Goal: Task Accomplishment & Management: Complete application form

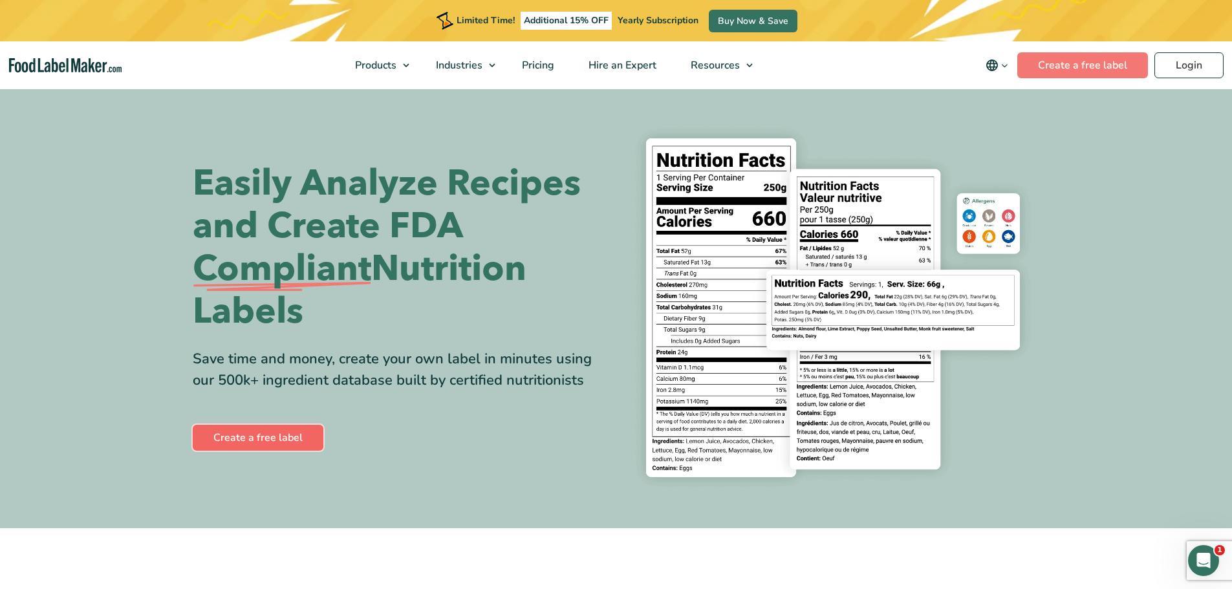
click at [270, 438] on link "Create a free label" at bounding box center [258, 438] width 131 height 26
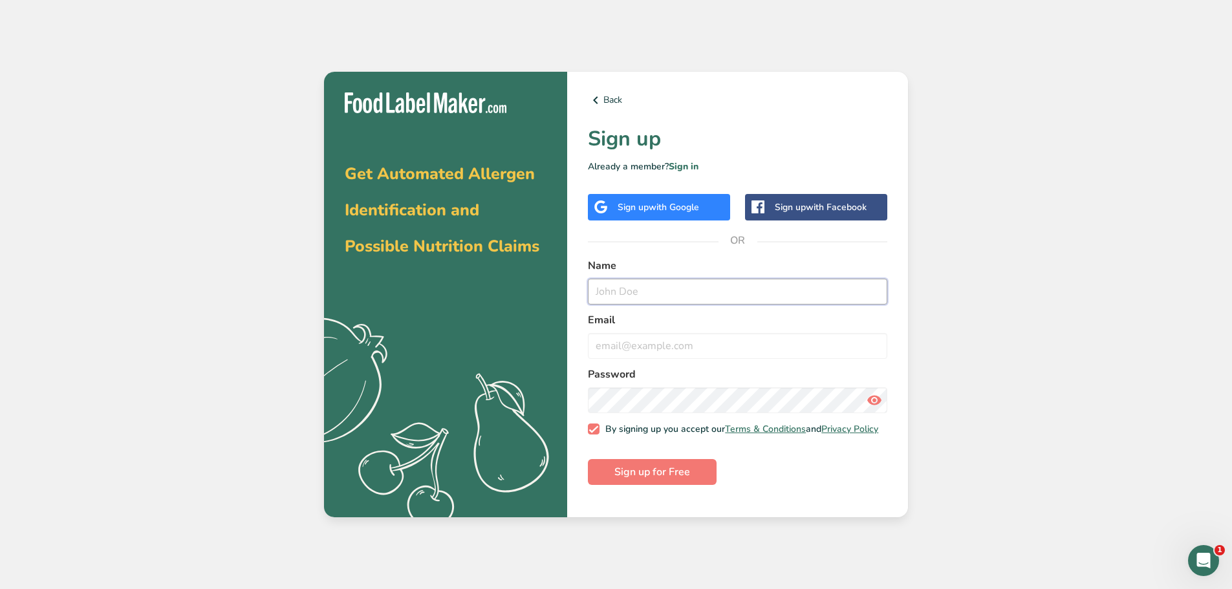
click at [696, 283] on input "text" at bounding box center [737, 292] width 299 height 26
type input "[PERSON_NAME]"
type input "[EMAIL_ADDRESS][DOMAIN_NAME]"
click at [876, 403] on icon at bounding box center [874, 400] width 16 height 23
click at [659, 480] on span "Sign up for Free" at bounding box center [652, 472] width 76 height 16
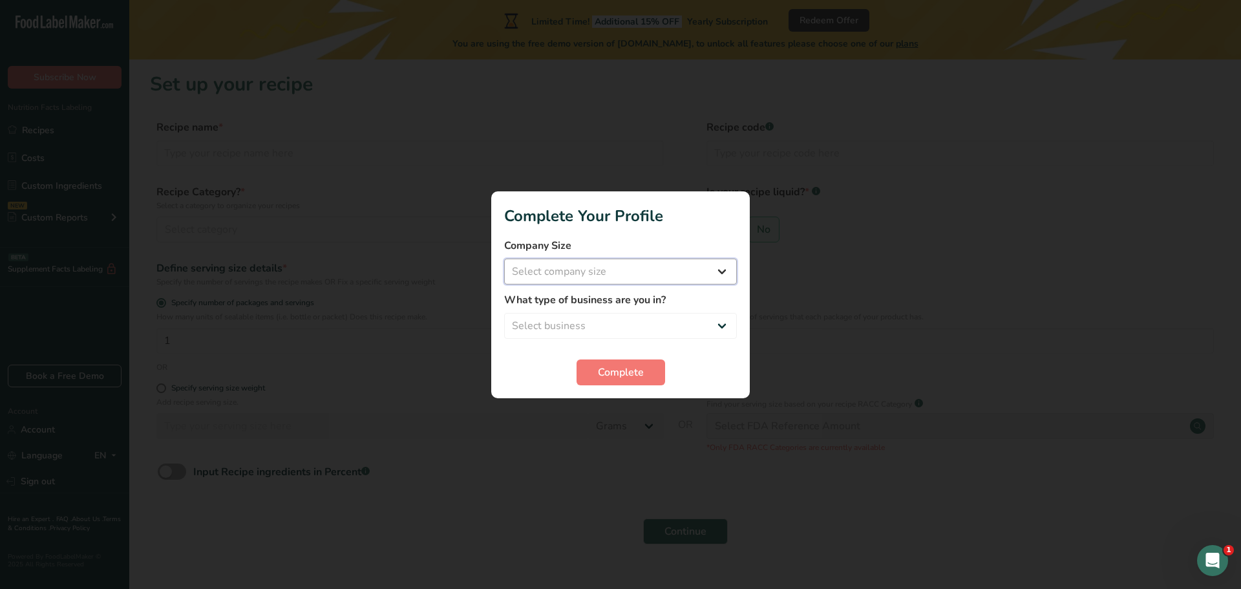
click at [722, 269] on select "Select company size Fewer than 10 Employees 10 to 50 Employees 51 to 500 Employ…" at bounding box center [620, 272] width 233 height 26
select select "3"
click at [504, 259] on select "Select company size Fewer than 10 Employees 10 to 50 Employees 51 to 500 Employ…" at bounding box center [620, 272] width 233 height 26
click at [718, 319] on select "Select business Packaged Food Manufacturer Restaurant & Cafe Bakery Meal Plans …" at bounding box center [620, 326] width 233 height 26
select select "1"
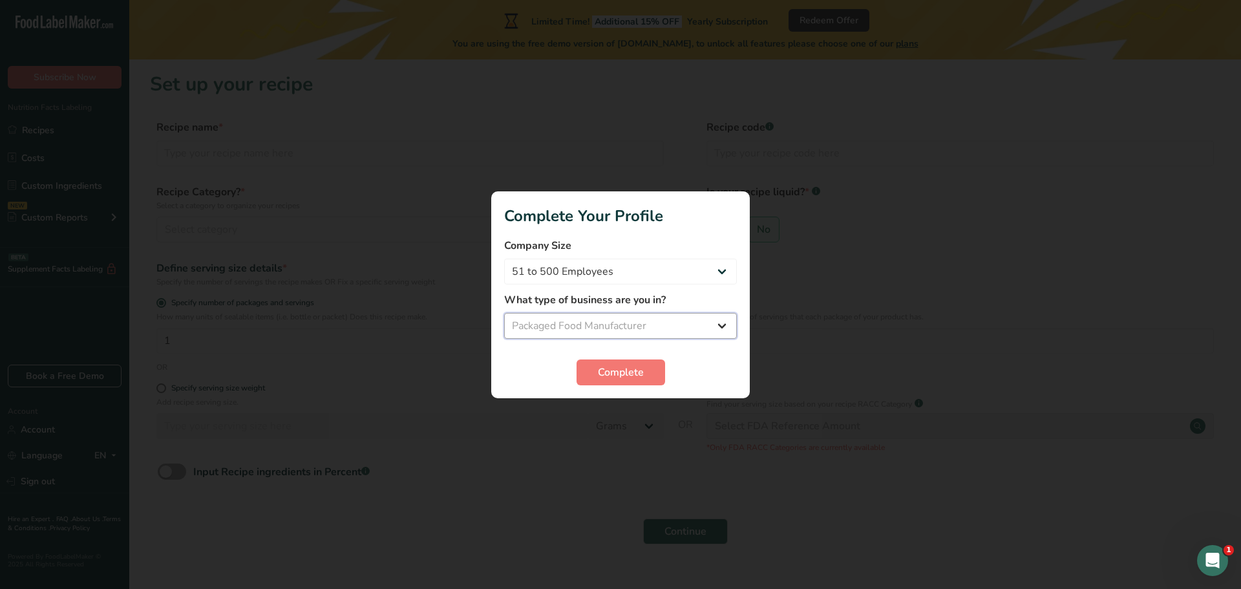
click at [504, 313] on select "Select business Packaged Food Manufacturer Restaurant & Cafe Bakery Meal Plans …" at bounding box center [620, 326] width 233 height 26
click at [629, 377] on span "Complete" at bounding box center [621, 373] width 46 height 16
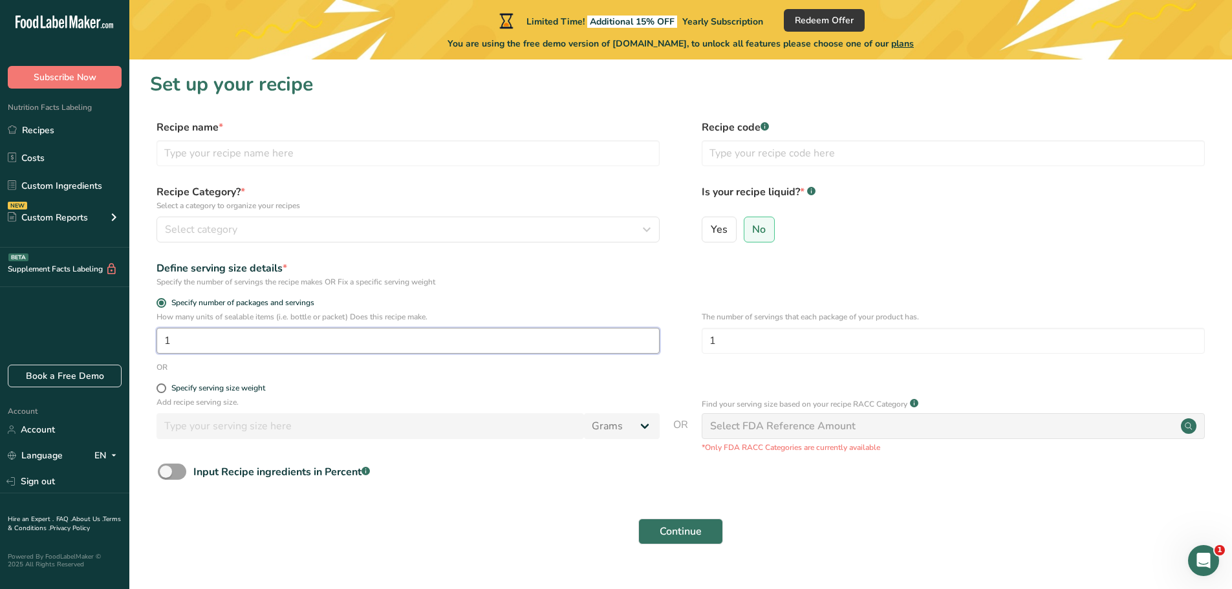
click at [202, 345] on input "1" at bounding box center [407, 341] width 503 height 26
click at [80, 184] on link "Custom Ingredients" at bounding box center [64, 185] width 129 height 25
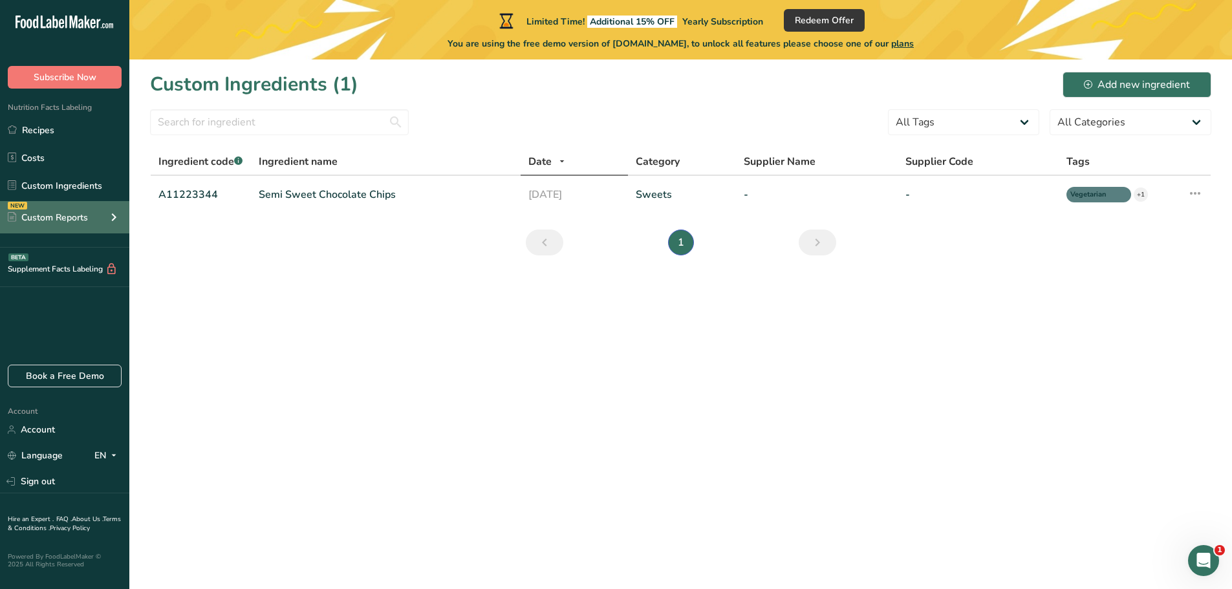
click at [112, 213] on icon at bounding box center [114, 217] width 16 height 23
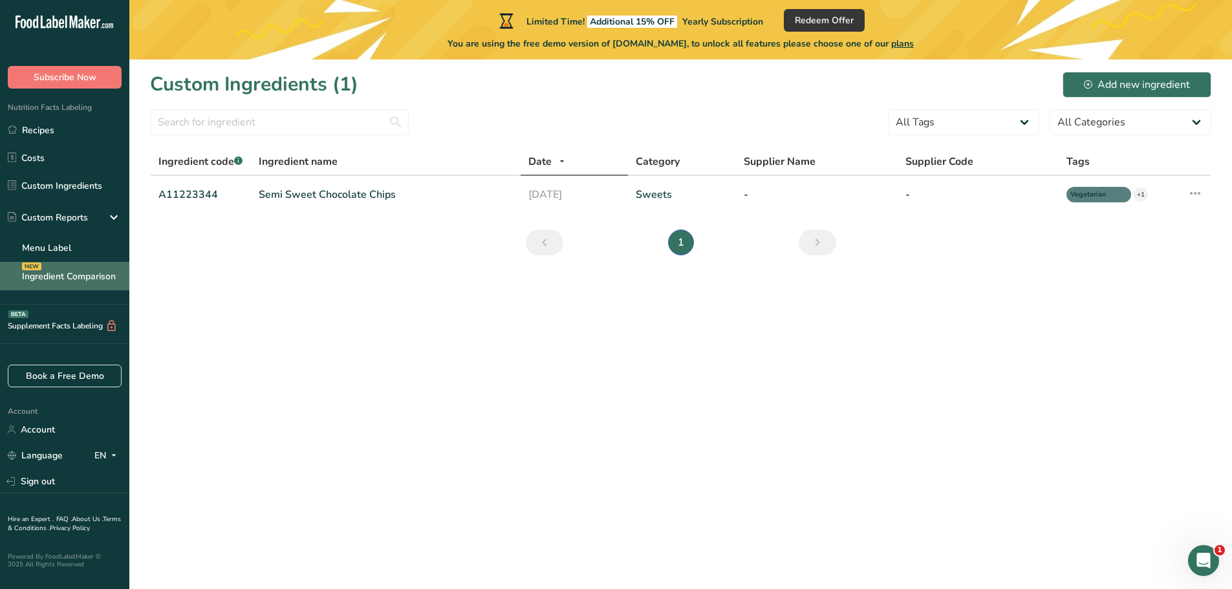
click at [65, 277] on link "Ingredient Comparison NEW" at bounding box center [64, 276] width 129 height 28
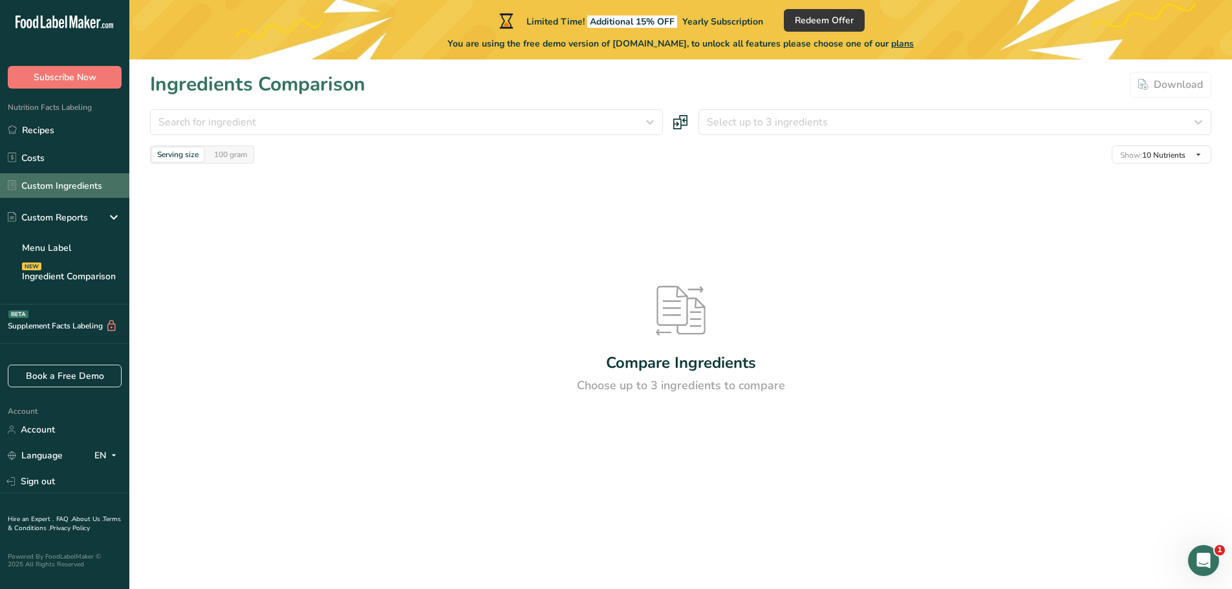
click at [61, 192] on link "Custom Ingredients" at bounding box center [64, 185] width 129 height 25
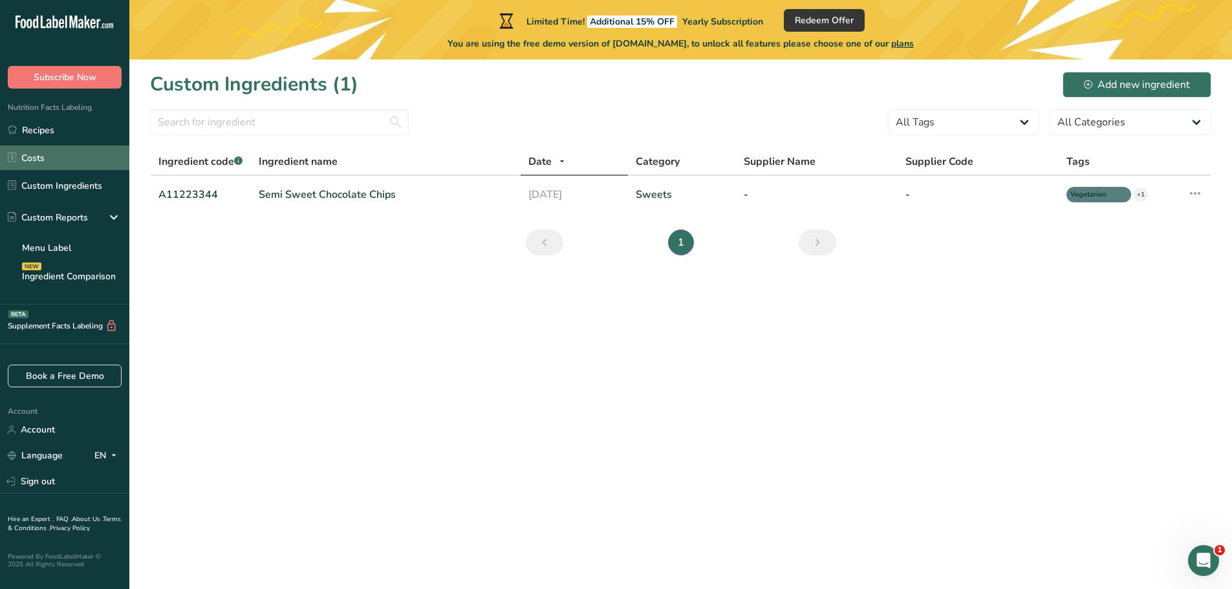
click at [46, 158] on link "Costs" at bounding box center [64, 157] width 129 height 25
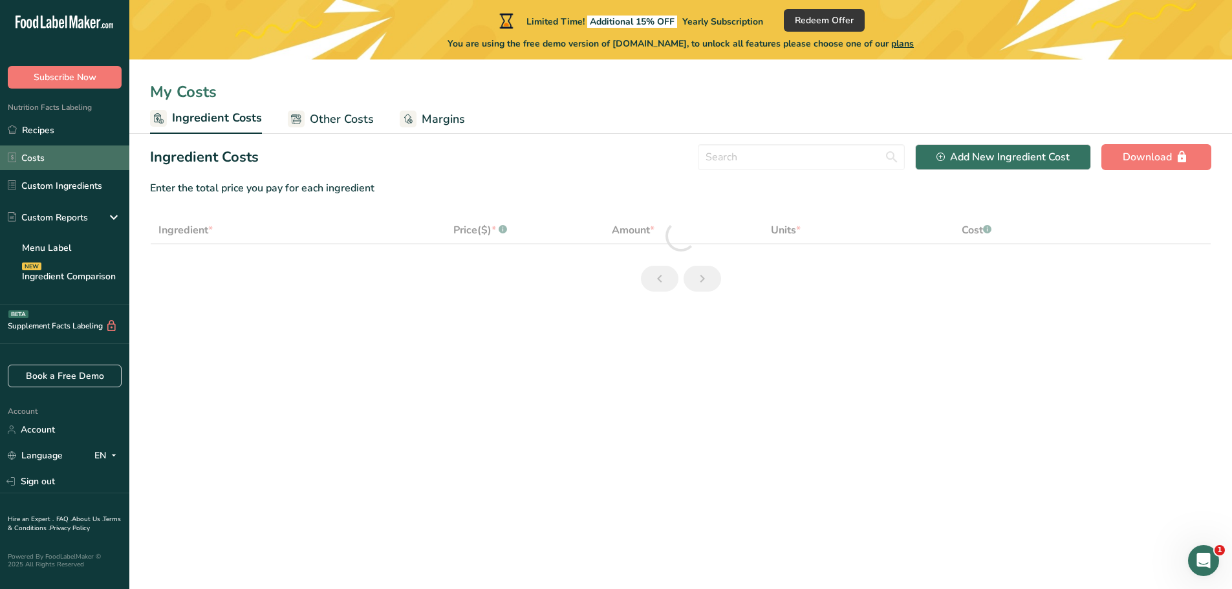
select select "1"
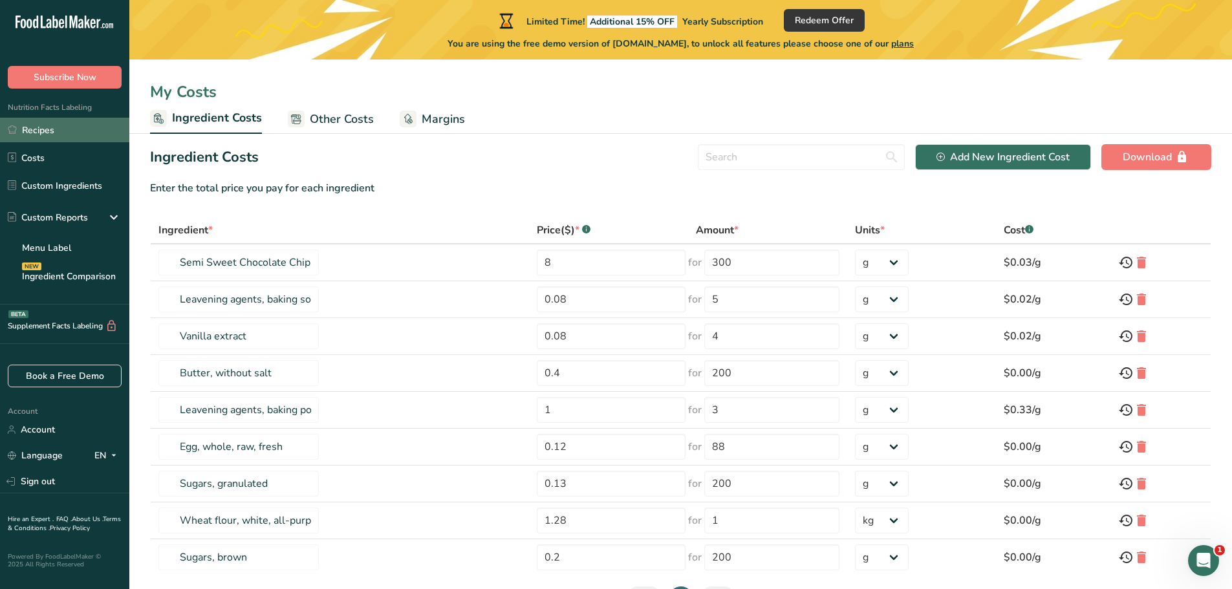
click at [39, 127] on link "Recipes" at bounding box center [64, 130] width 129 height 25
